Goal: Task Accomplishment & Management: Complete application form

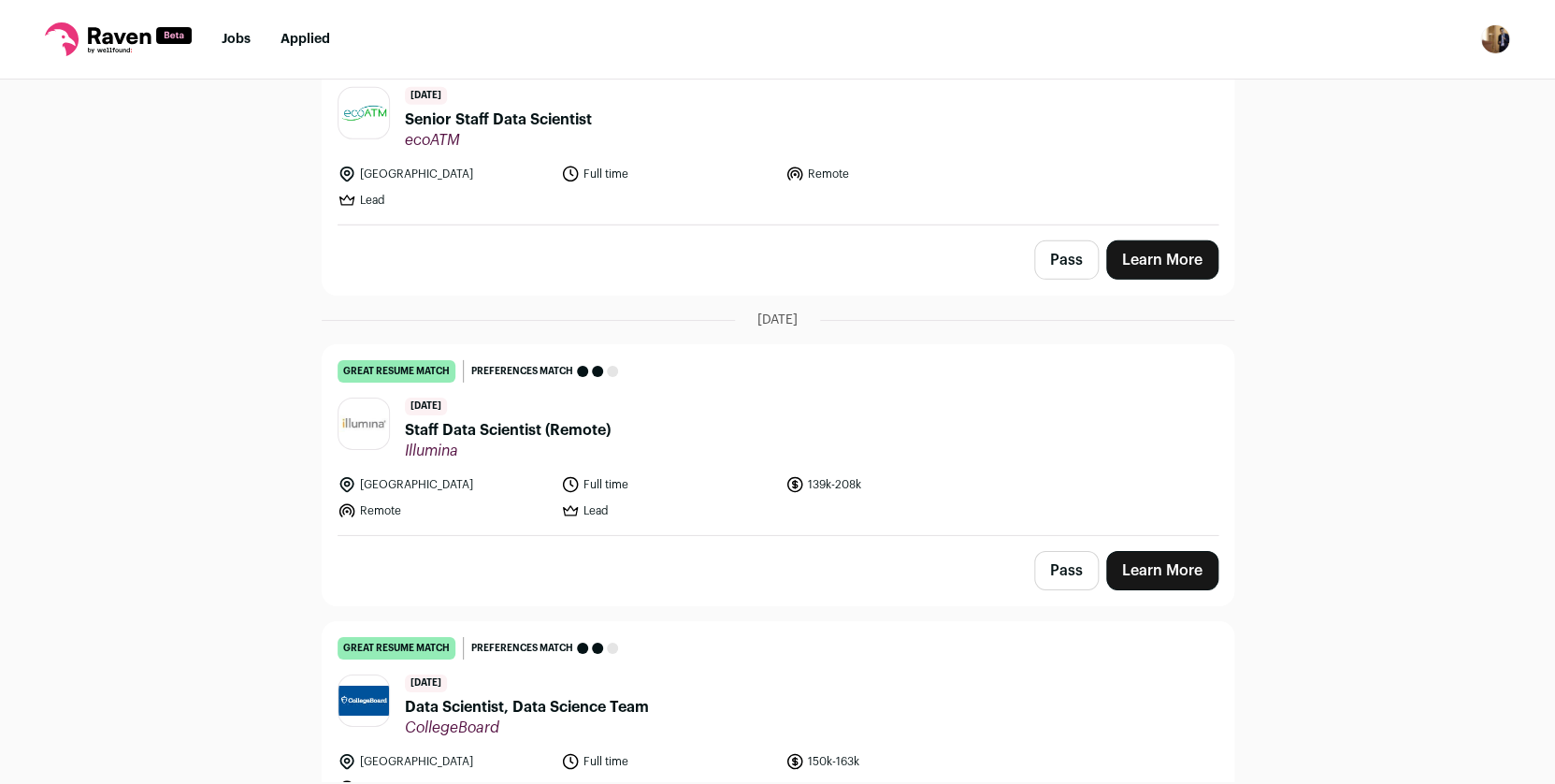
scroll to position [4547, 0]
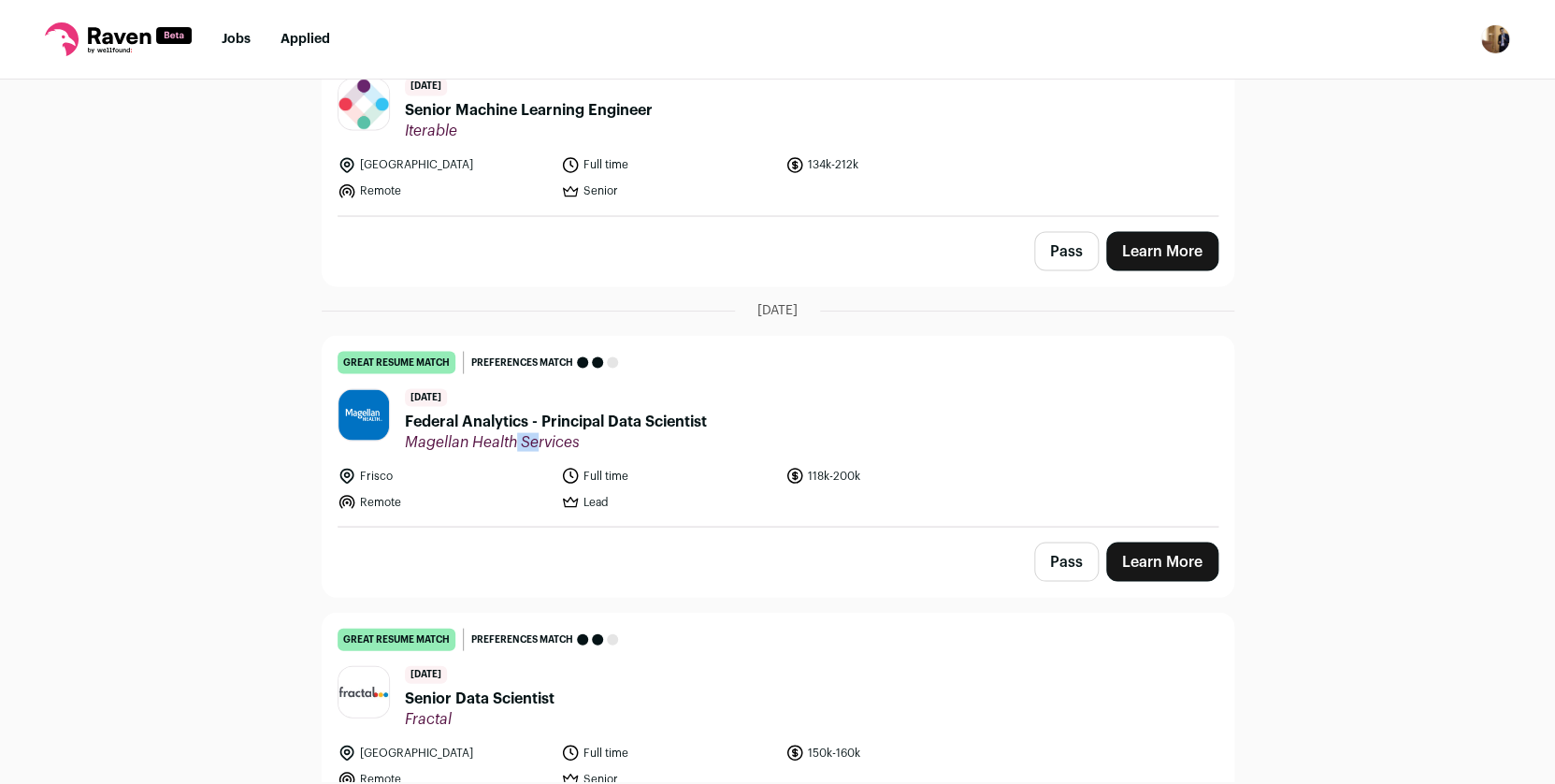
click at [537, 410] on span "Federal Analytics - Principal Data Scientist" at bounding box center [556, 421] width 302 height 22
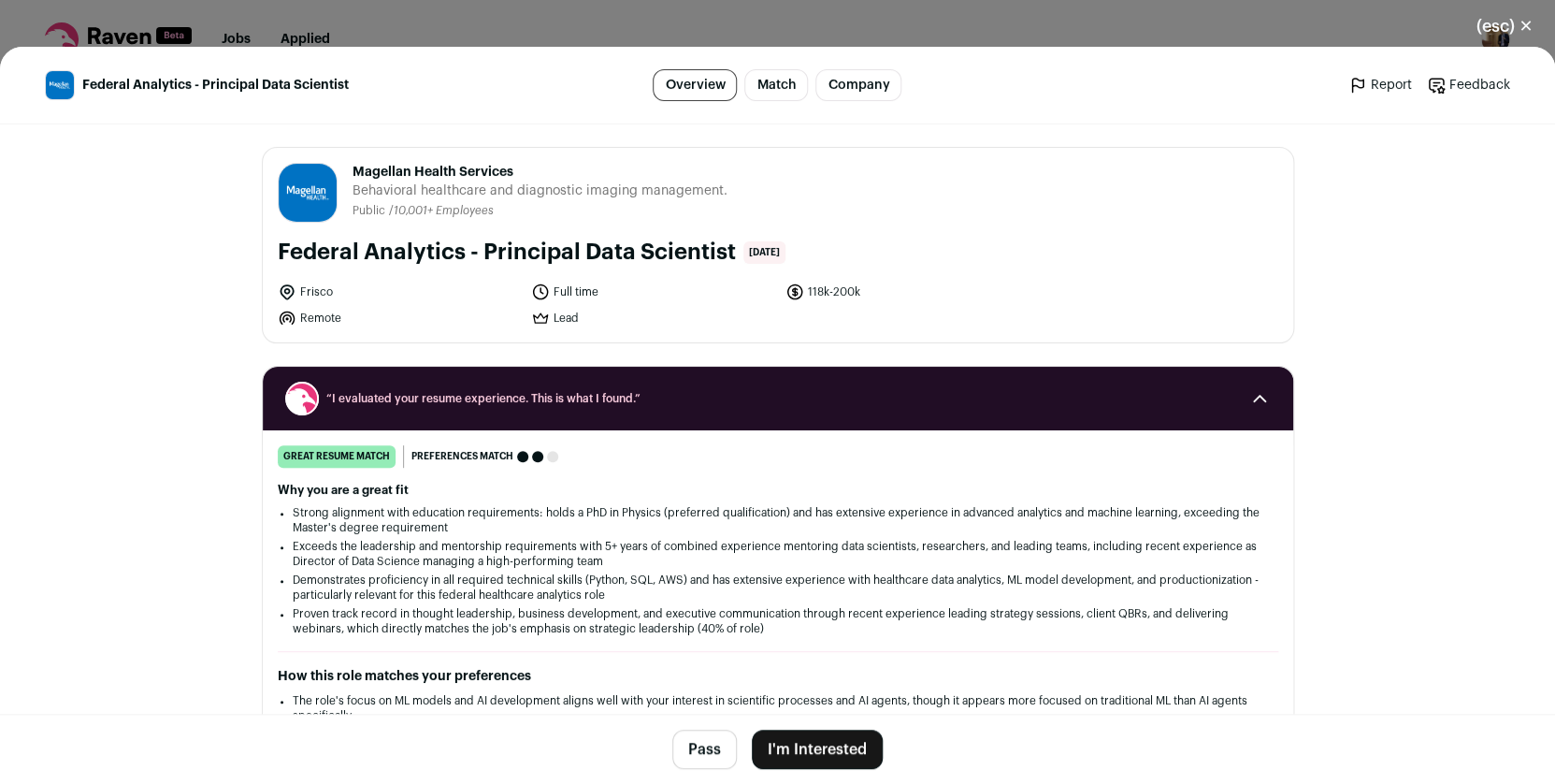
click at [820, 748] on button "I'm Interested" at bounding box center [818, 749] width 131 height 39
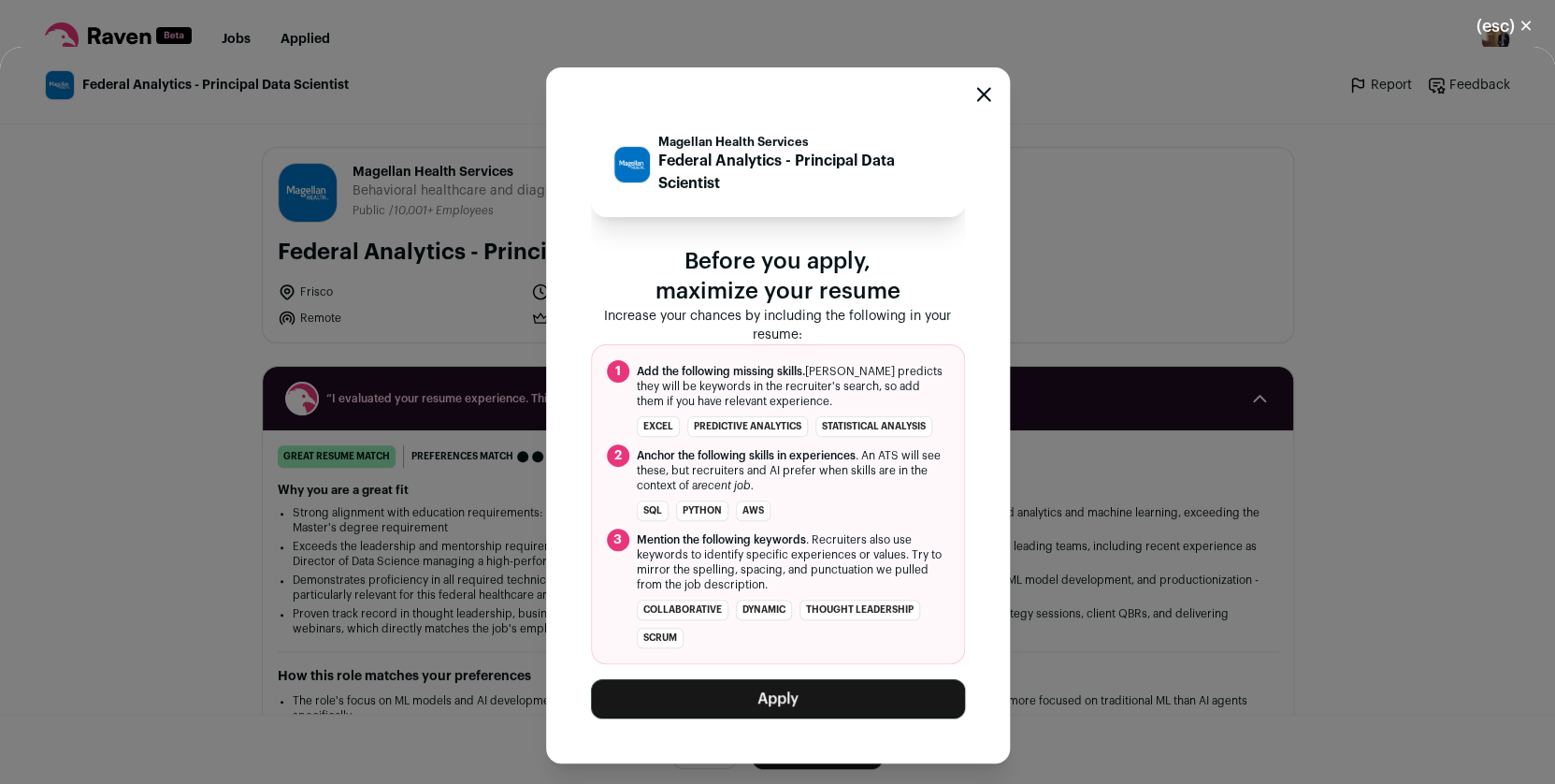
click at [799, 694] on button "Apply" at bounding box center [778, 699] width 374 height 39
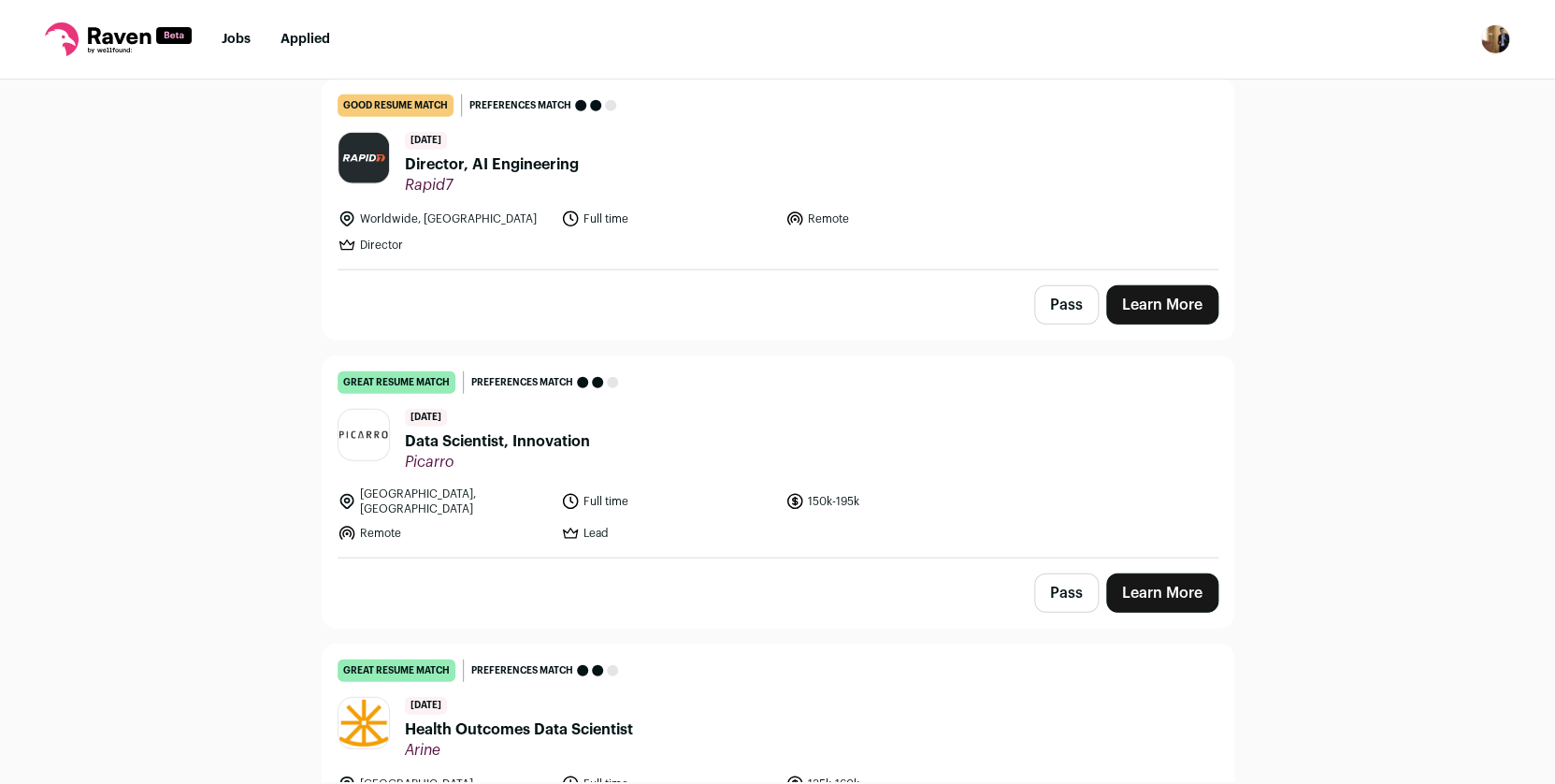
scroll to position [3088, 0]
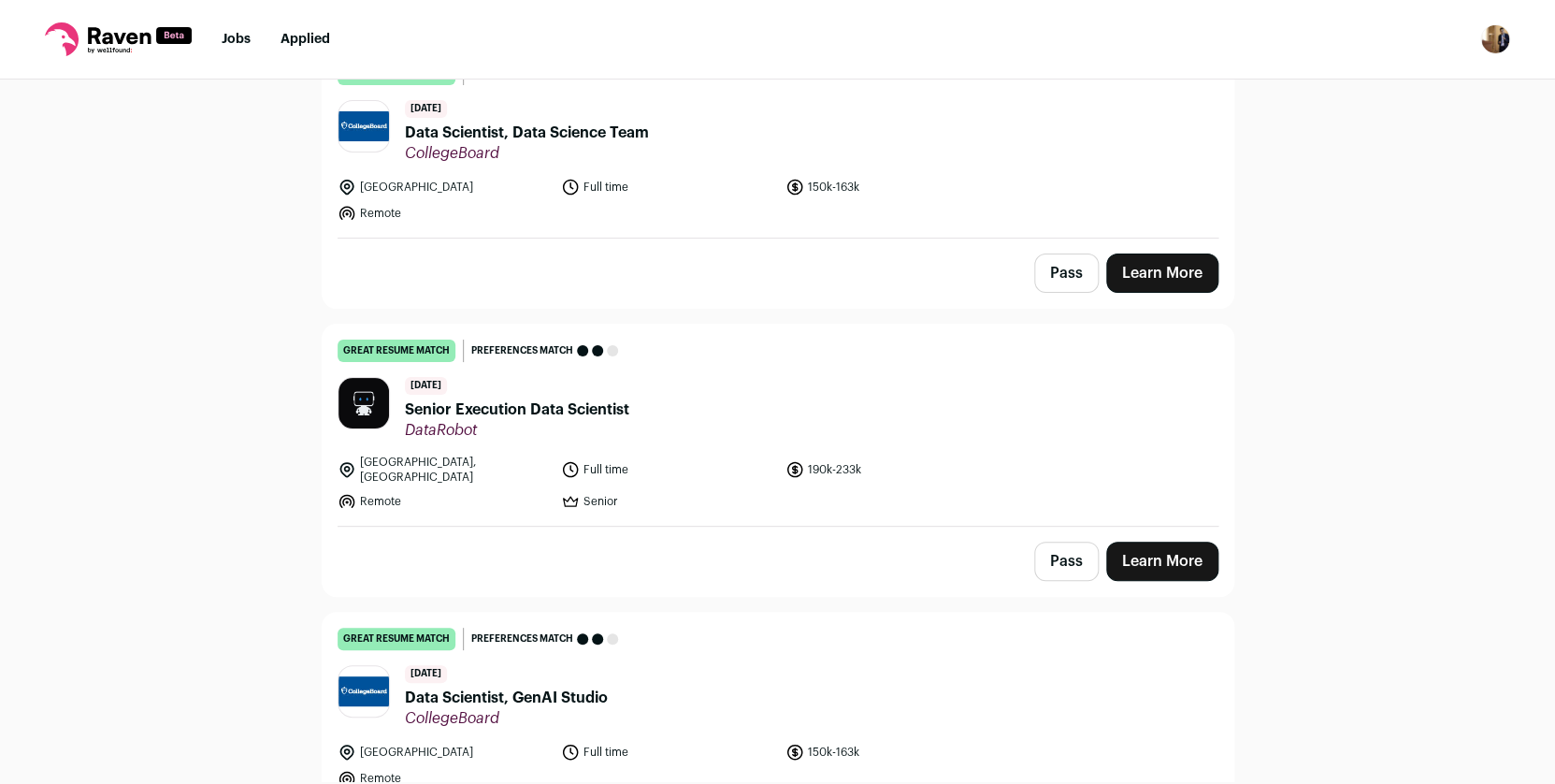
click at [497, 416] on span "Senior Execution Data Scientist" at bounding box center [517, 410] width 225 height 22
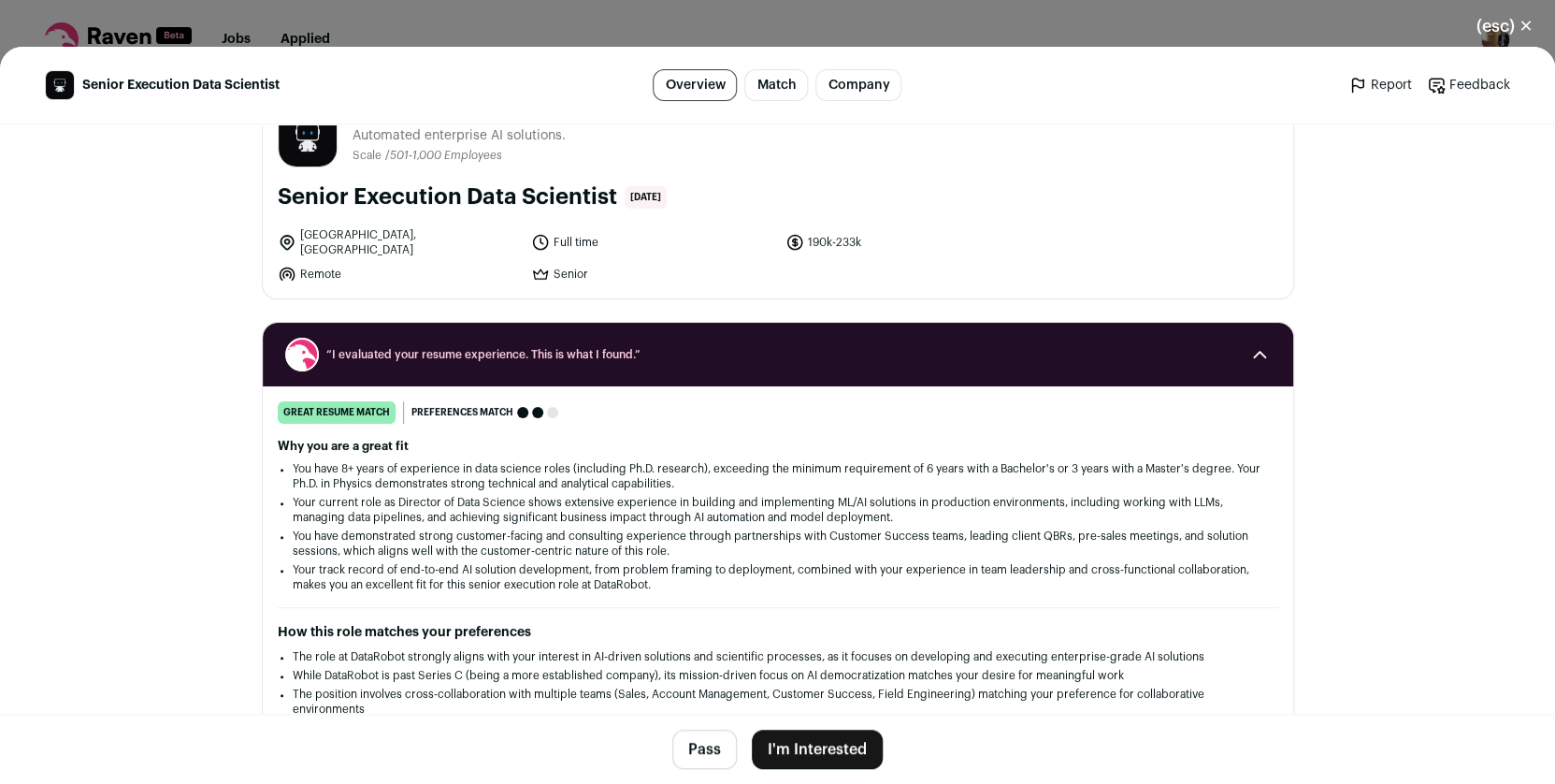
scroll to position [62, 0]
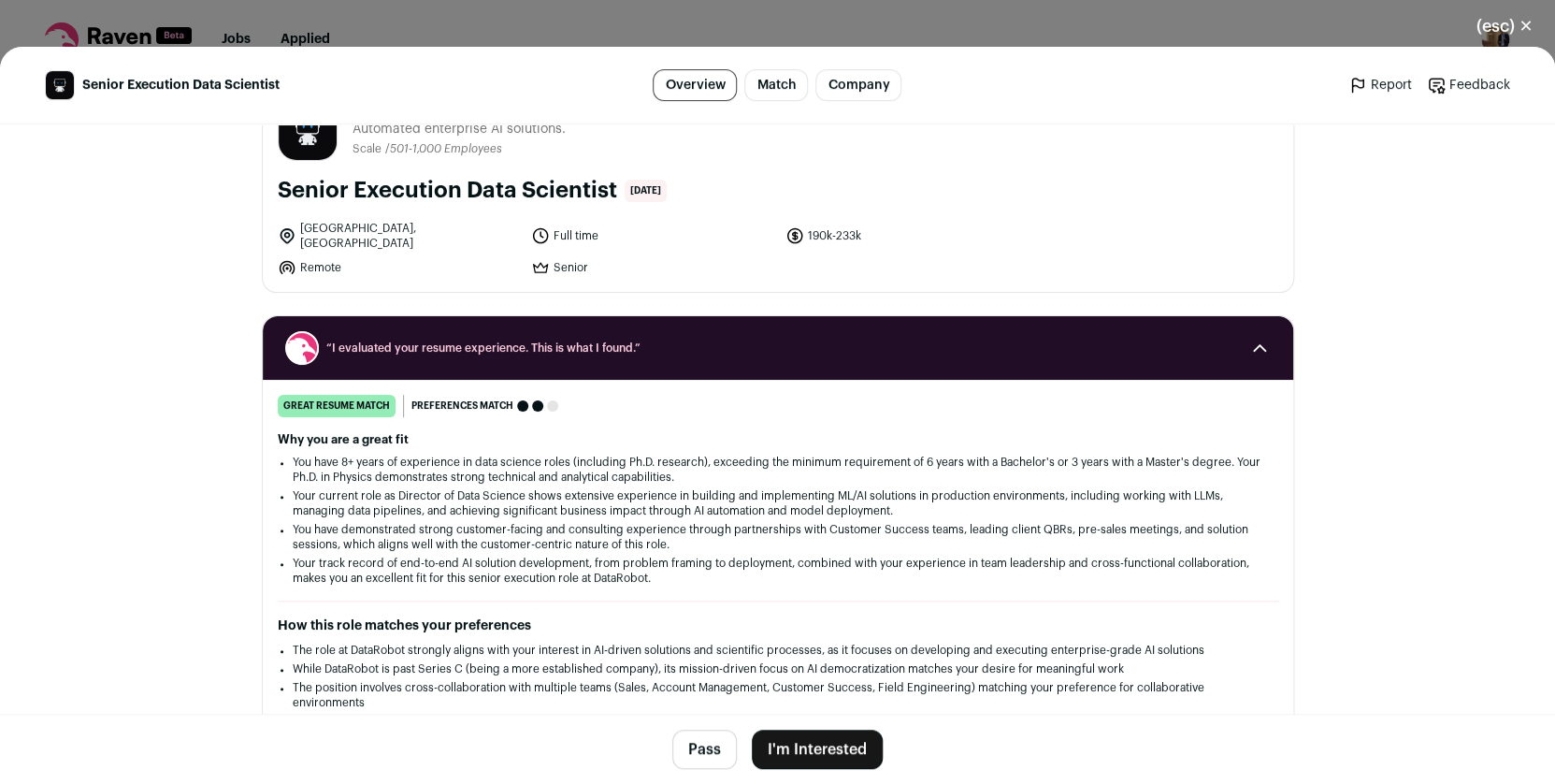
click at [833, 755] on button "I'm Interested" at bounding box center [818, 749] width 131 height 39
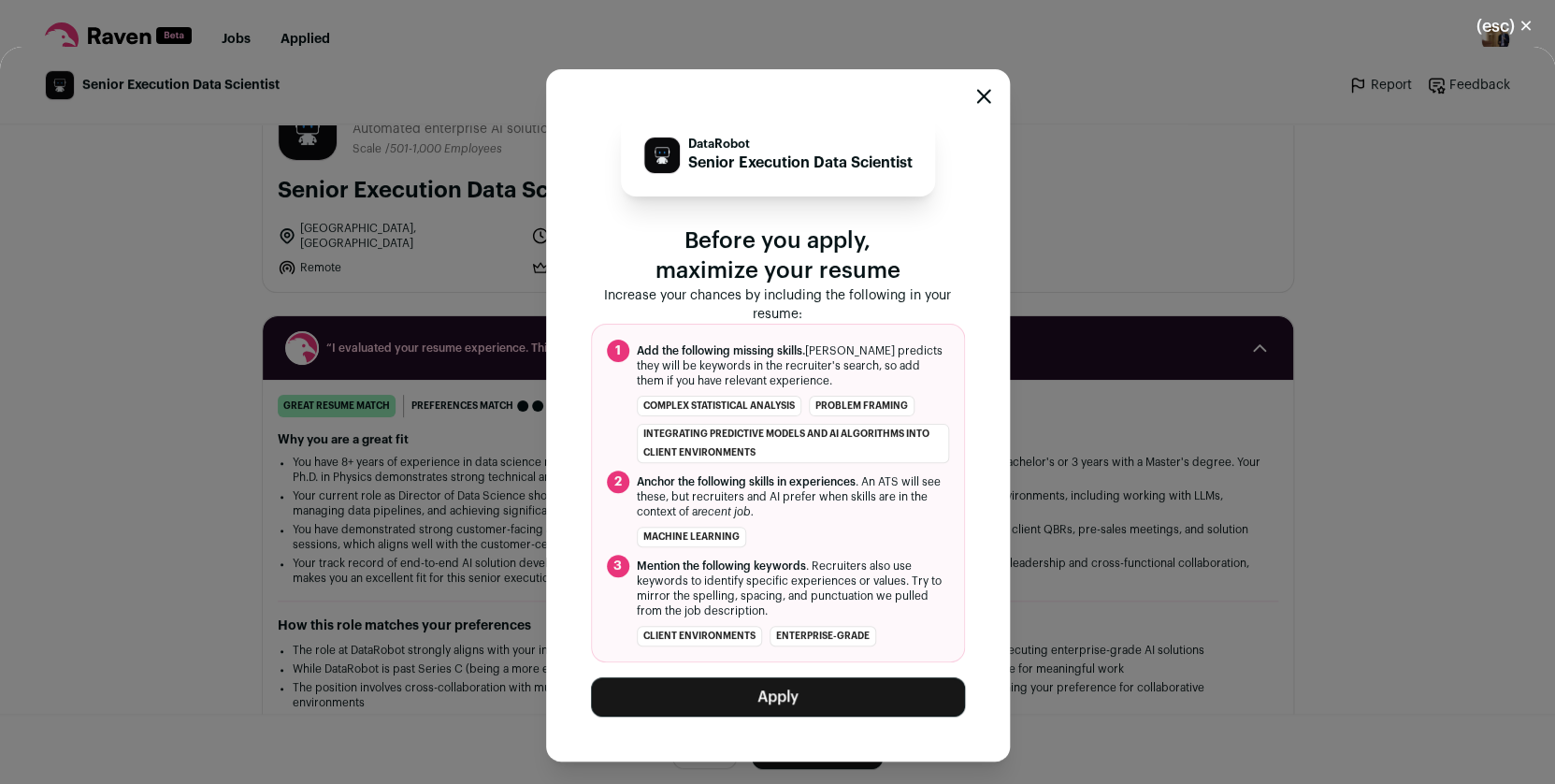
click at [835, 693] on button "Apply" at bounding box center [778, 697] width 374 height 39
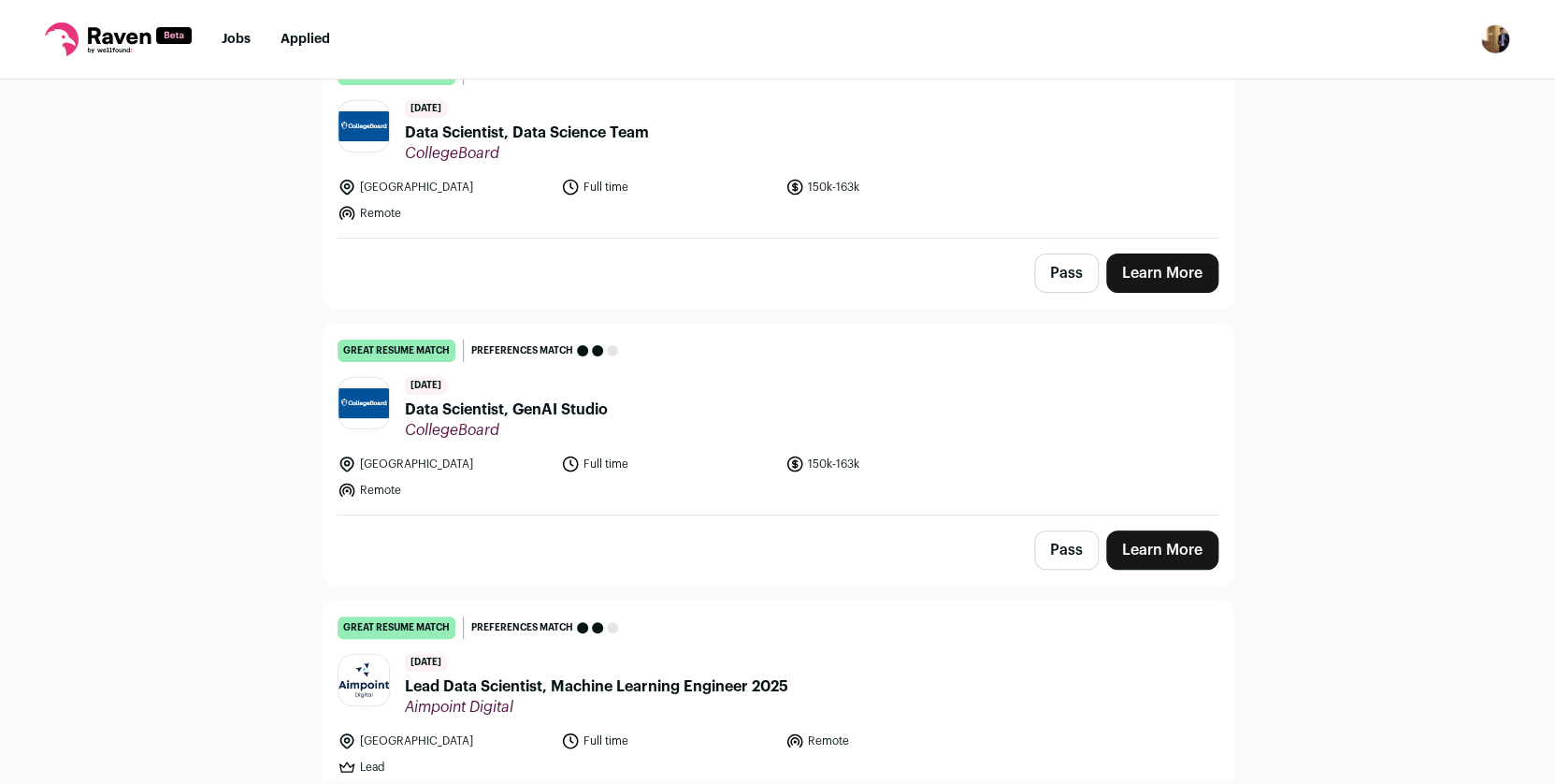
scroll to position [4270, 0]
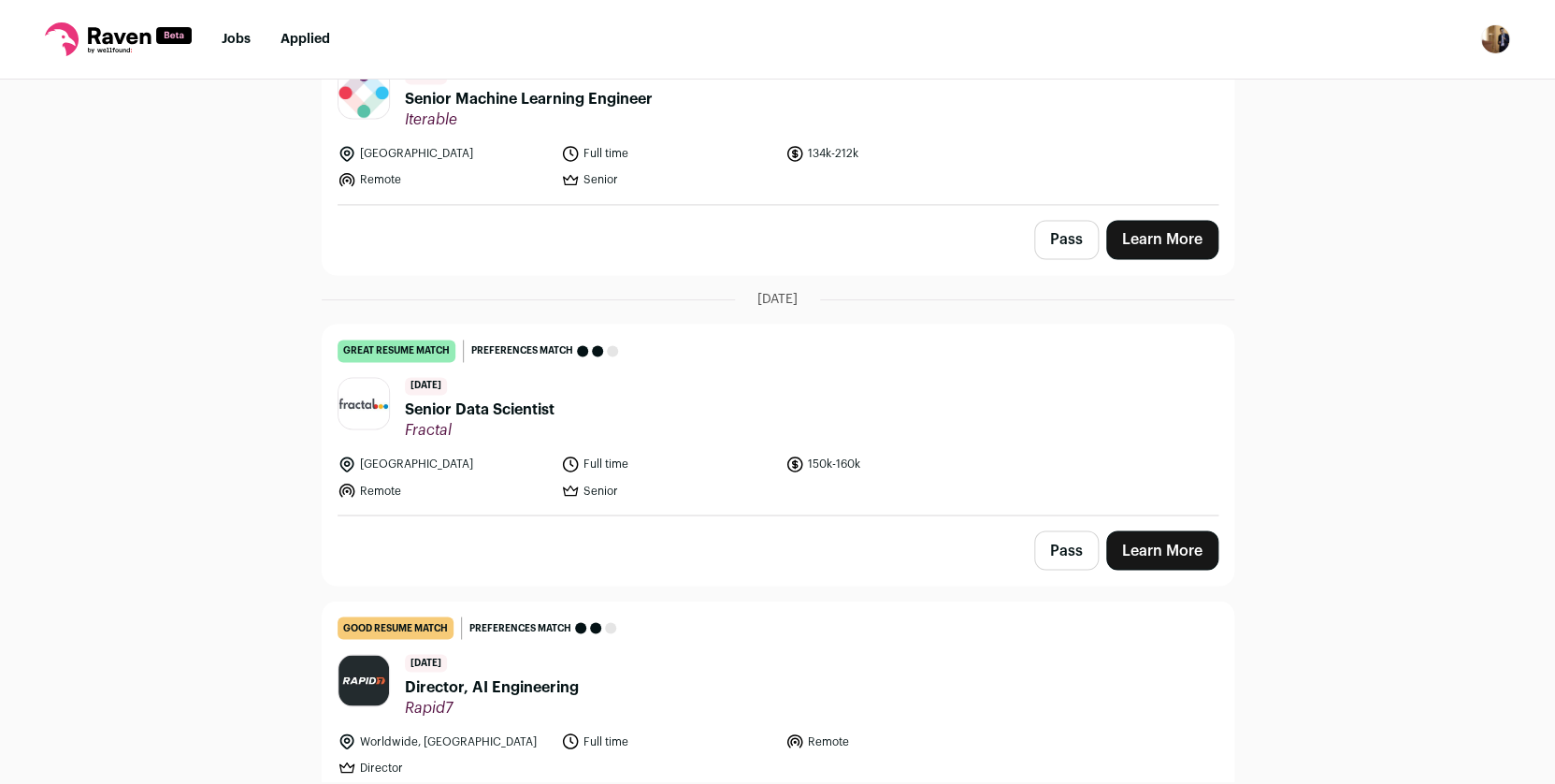
click at [483, 406] on span "Senior Data Scientist" at bounding box center [480, 410] width 150 height 22
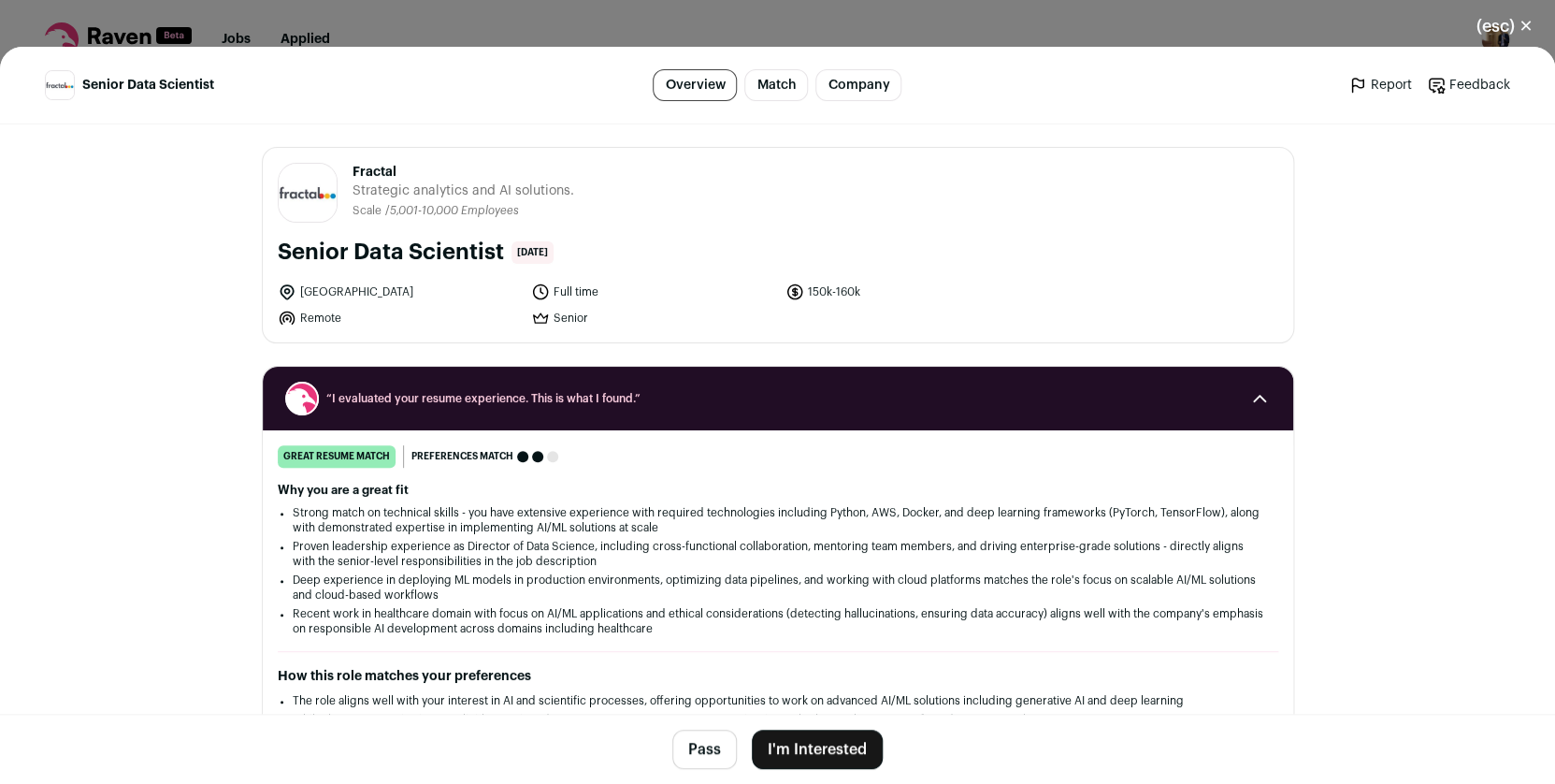
scroll to position [62, 0]
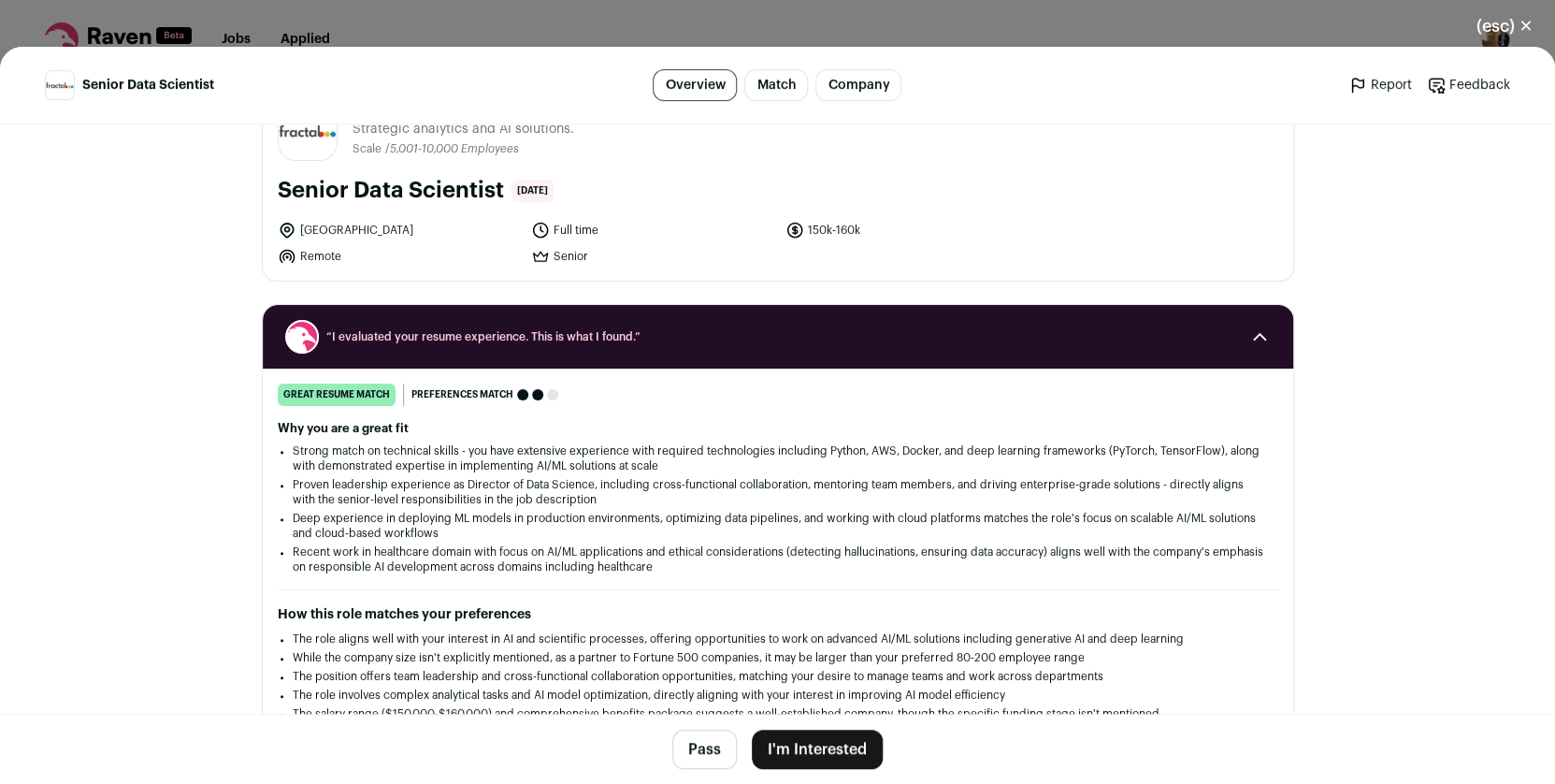
click at [839, 748] on button "I'm Interested" at bounding box center [818, 749] width 131 height 39
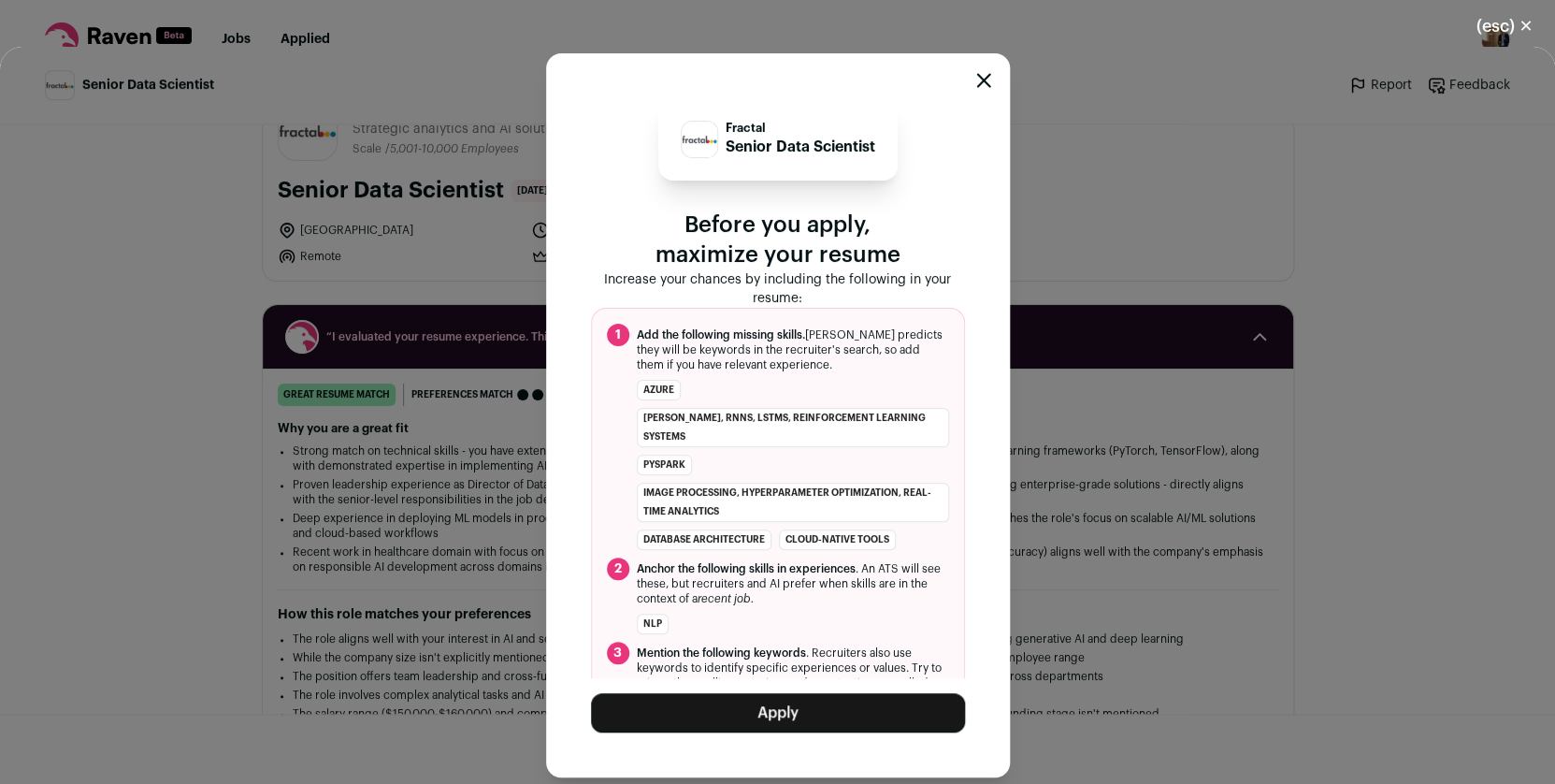
click at [836, 699] on button "Apply" at bounding box center [778, 713] width 374 height 39
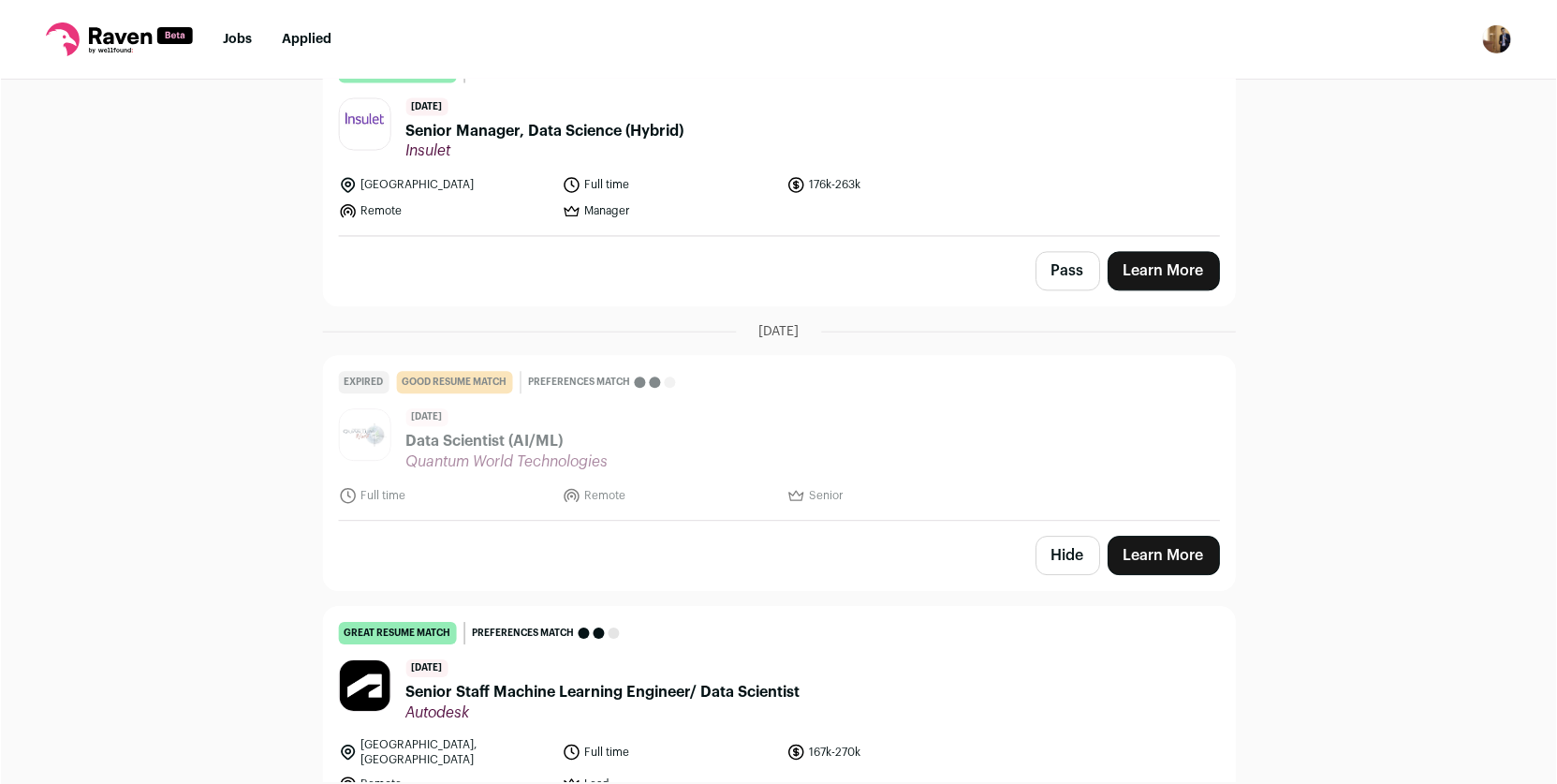
scroll to position [6835, 0]
